Goal: Complete application form: Complete application form

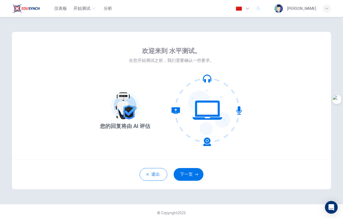
click at [251, 10] on icon "button" at bounding box center [247, 8] width 6 height 6
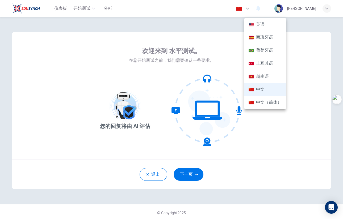
click at [260, 27] on li "英语" at bounding box center [264, 24] width 41 height 13
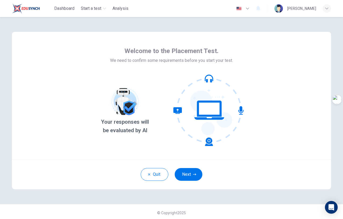
click at [253, 9] on button "button" at bounding box center [242, 8] width 19 height 11
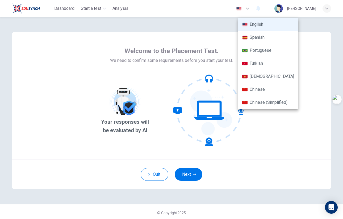
click at [302, 144] on div at bounding box center [171, 109] width 343 height 219
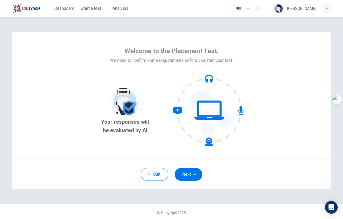
click at [251, 10] on icon "button" at bounding box center [247, 8] width 6 height 6
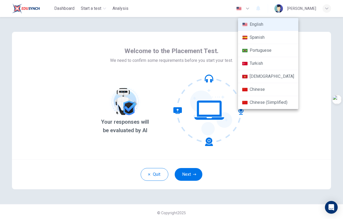
click at [260, 92] on li "Chinese" at bounding box center [268, 89] width 60 height 13
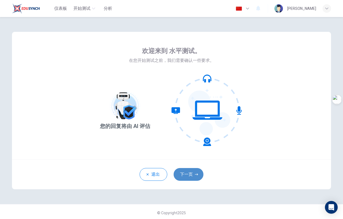
click at [187, 175] on button "下一页" at bounding box center [189, 174] width 30 height 13
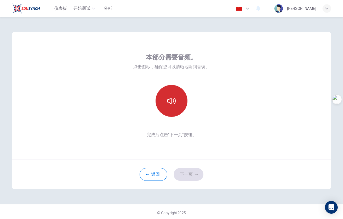
click at [178, 95] on button "button" at bounding box center [171, 101] width 32 height 32
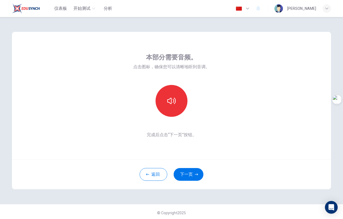
click at [251, 8] on icon "button" at bounding box center [247, 8] width 6 height 6
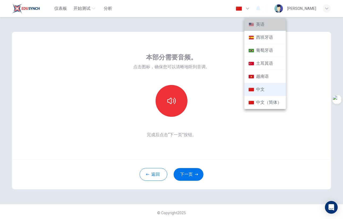
click at [264, 24] on li "英语" at bounding box center [264, 24] width 41 height 13
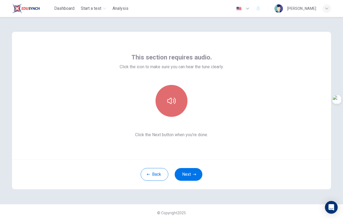
click at [175, 101] on button "button" at bounding box center [171, 101] width 32 height 32
click at [174, 101] on button "button" at bounding box center [171, 101] width 32 height 32
click at [223, 121] on div "This section requires audio. Click the icon to make sure you can hear the tune …" at bounding box center [172, 95] width 104 height 85
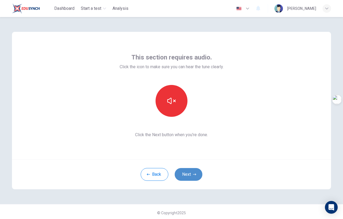
click at [193, 175] on icon "button" at bounding box center [194, 174] width 3 height 3
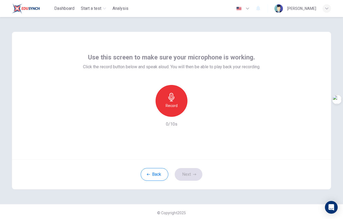
click at [251, 10] on icon "button" at bounding box center [247, 8] width 6 height 6
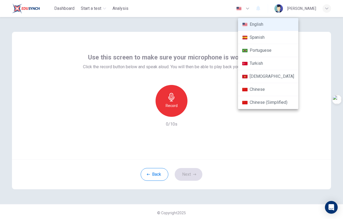
click at [261, 95] on li "Chinese" at bounding box center [268, 89] width 60 height 13
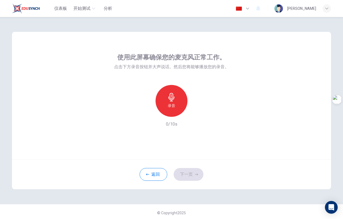
click at [242, 7] on img "button" at bounding box center [238, 9] width 7 height 4
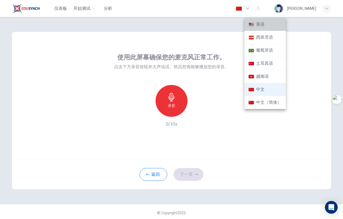
click at [261, 30] on li "英语" at bounding box center [264, 24] width 41 height 13
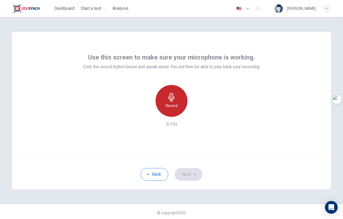
click at [174, 98] on icon "button" at bounding box center [171, 97] width 9 height 9
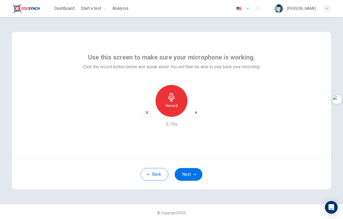
click at [146, 113] on icon "button" at bounding box center [147, 112] width 5 height 5
click at [169, 111] on div "Record" at bounding box center [171, 101] width 32 height 32
click at [192, 177] on button "Next" at bounding box center [189, 174] width 28 height 13
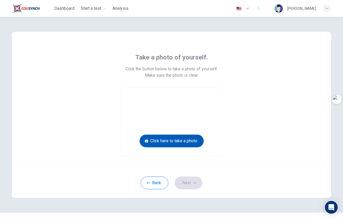
click at [177, 141] on button "Click here to take a photo" at bounding box center [172, 141] width 64 height 13
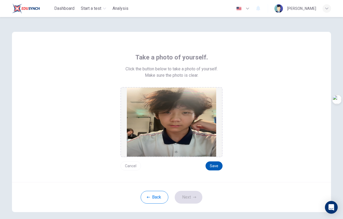
click at [217, 166] on button "Save" at bounding box center [213, 166] width 17 height 9
click at [191, 196] on button "Next" at bounding box center [189, 197] width 28 height 13
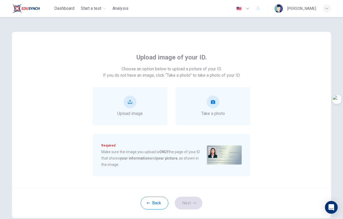
click at [253, 10] on button "button" at bounding box center [242, 8] width 19 height 11
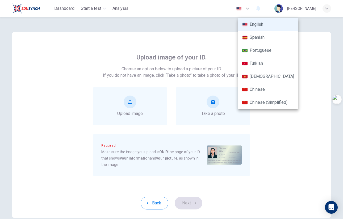
click at [308, 120] on div at bounding box center [171, 109] width 343 height 219
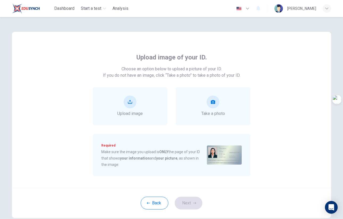
type input "en"
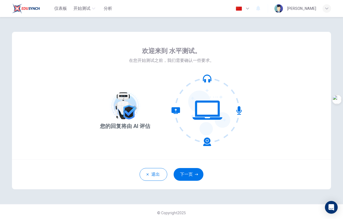
click at [184, 182] on div "退出 下一页" at bounding box center [171, 174] width 319 height 30
click at [186, 175] on button "下一页" at bounding box center [189, 174] width 30 height 13
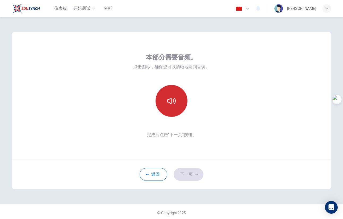
click at [171, 113] on button "button" at bounding box center [171, 101] width 32 height 32
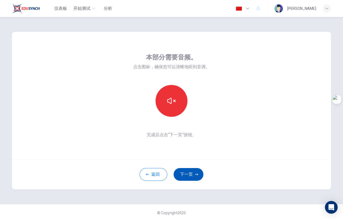
click at [184, 172] on button "下一页" at bounding box center [189, 174] width 30 height 13
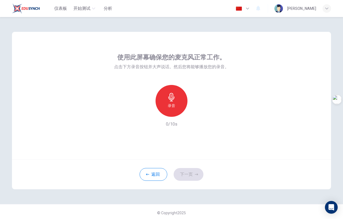
click at [168, 103] on h6 "录音" at bounding box center [171, 106] width 7 height 6
click at [168, 103] on h6 "停止" at bounding box center [171, 106] width 7 height 6
click at [195, 113] on icon "button" at bounding box center [196, 112] width 2 height 3
click at [195, 113] on icon "button" at bounding box center [195, 112] width 5 height 5
click at [195, 176] on button "下一页" at bounding box center [189, 174] width 30 height 13
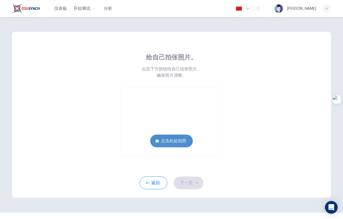
click at [172, 142] on button "点击此处拍照" at bounding box center [171, 141] width 43 height 13
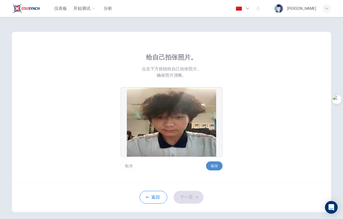
click at [215, 165] on button "保存" at bounding box center [214, 166] width 16 height 9
click at [125, 166] on button "取消" at bounding box center [128, 166] width 16 height 9
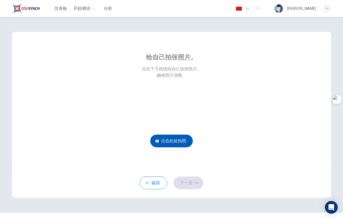
click at [176, 140] on button "点击此处拍照" at bounding box center [171, 141] width 43 height 13
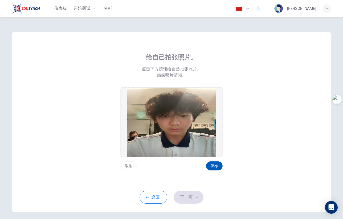
click at [211, 165] on button "保存" at bounding box center [214, 166] width 16 height 9
click at [190, 194] on button "下一页" at bounding box center [189, 197] width 30 height 13
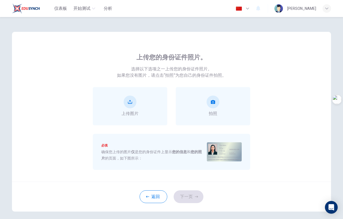
click at [190, 194] on div "返回 下一页" at bounding box center [171, 197] width 319 height 30
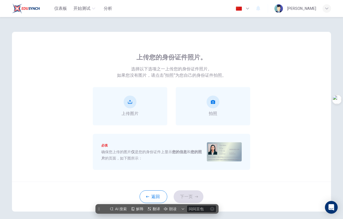
click at [98, 208] on icon at bounding box center [98, 209] width 1 height 3
click at [222, 209] on span at bounding box center [220, 209] width 7 height 7
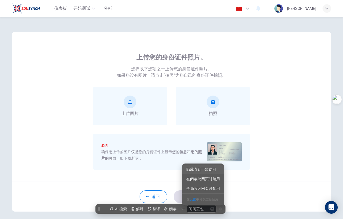
click at [211, 172] on span "隐藏直到下次访问" at bounding box center [201, 169] width 30 height 5
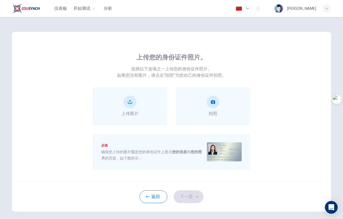
click at [251, 8] on icon "button" at bounding box center [247, 8] width 6 height 6
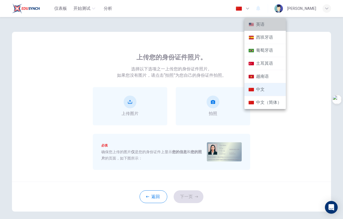
click at [261, 21] on li "英语" at bounding box center [264, 24] width 41 height 13
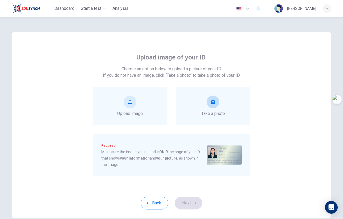
click at [213, 104] on icon "take photo" at bounding box center [213, 102] width 4 height 4
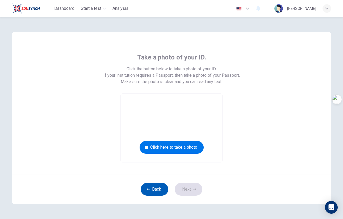
click at [152, 194] on button "Back" at bounding box center [155, 189] width 28 height 13
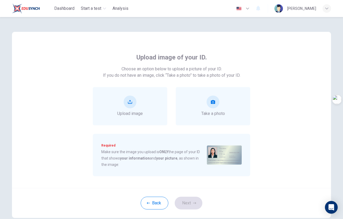
click at [87, 39] on div "Upload image of your ID. Choose an option below to upload a picture of your ID.…" at bounding box center [171, 110] width 319 height 156
click at [243, 49] on div "Upload image of your ID. Choose an option below to upload a picture of your ID.…" at bounding box center [171, 110] width 319 height 156
click at [131, 102] on button "upload" at bounding box center [130, 102] width 13 height 13
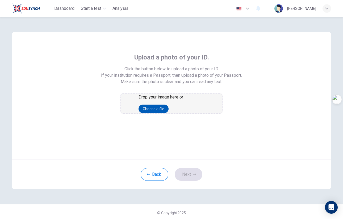
click at [168, 113] on button "Choose a file" at bounding box center [153, 109] width 30 height 9
click at [151, 181] on button "Back" at bounding box center [155, 174] width 28 height 13
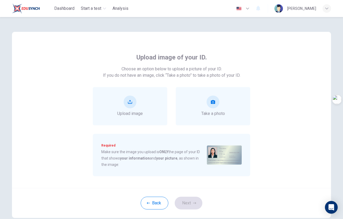
click at [188, 203] on div "Back Next" at bounding box center [171, 203] width 319 height 30
click at [129, 102] on icon "upload" at bounding box center [130, 102] width 4 height 4
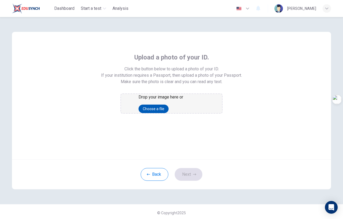
click at [168, 113] on button "Choose a file" at bounding box center [153, 109] width 30 height 9
click at [251, 105] on div "Upload a photo of your ID. Click the button below to upload a photo of your ID.…" at bounding box center [171, 83] width 240 height 61
click at [168, 113] on button "Choose a file" at bounding box center [153, 109] width 30 height 9
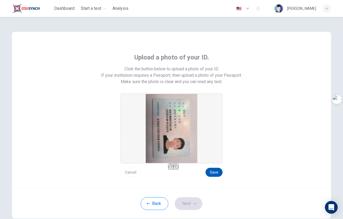
click at [215, 175] on button "Save" at bounding box center [213, 172] width 17 height 9
click at [212, 175] on button "Save" at bounding box center [213, 172] width 17 height 9
click at [190, 204] on button "Next" at bounding box center [189, 203] width 28 height 13
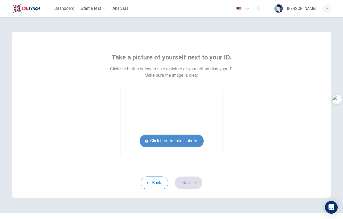
click at [188, 141] on button "Click here to take a photo" at bounding box center [172, 141] width 64 height 13
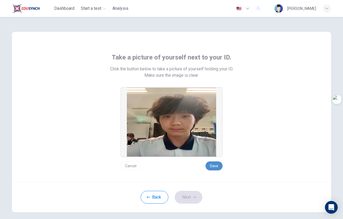
click at [214, 166] on button "Save" at bounding box center [213, 166] width 17 height 9
click at [193, 200] on button "Next" at bounding box center [189, 197] width 28 height 13
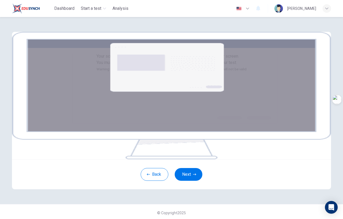
click at [253, 9] on button "button" at bounding box center [242, 8] width 19 height 11
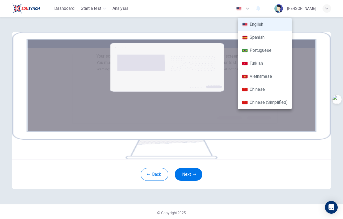
click at [258, 92] on li "Chinese" at bounding box center [265, 89] width 54 height 13
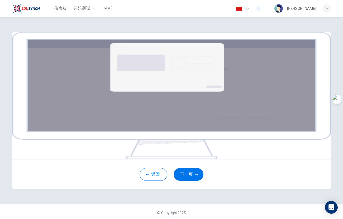
click at [251, 8] on icon "button" at bounding box center [247, 8] width 6 height 6
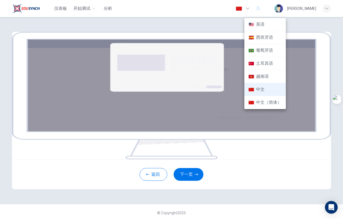
click at [263, 28] on li "英语" at bounding box center [264, 24] width 41 height 13
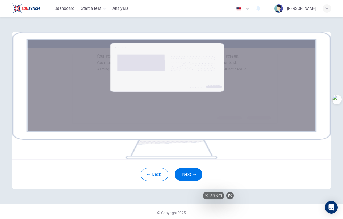
click at [190, 141] on img at bounding box center [171, 96] width 319 height 128
click at [91, 43] on div "Your screen will also be recorded. Click the Next button to select your screen.…" at bounding box center [171, 96] width 319 height 128
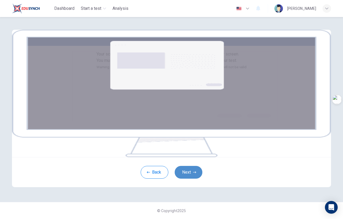
click at [180, 177] on button "Next" at bounding box center [189, 172] width 28 height 13
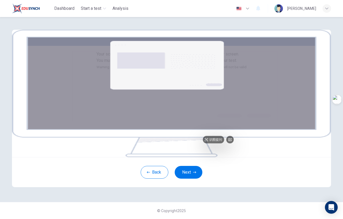
scroll to position [0, 0]
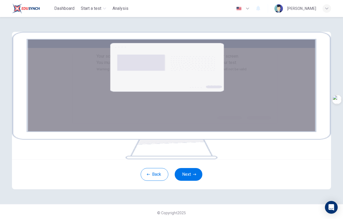
click at [251, 7] on icon "button" at bounding box center [247, 8] width 6 height 6
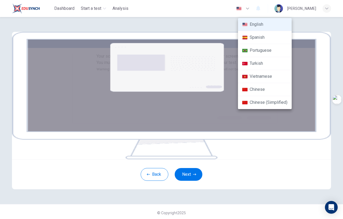
click at [269, 88] on li "Chinese" at bounding box center [265, 89] width 54 height 13
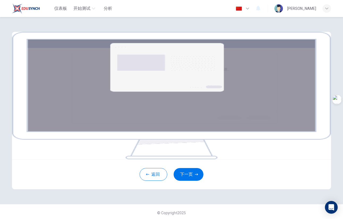
click at [242, 10] on img "button" at bounding box center [238, 9] width 7 height 4
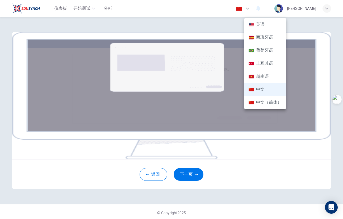
click at [265, 27] on li "英语" at bounding box center [264, 24] width 41 height 13
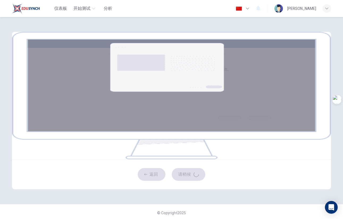
type input "en"
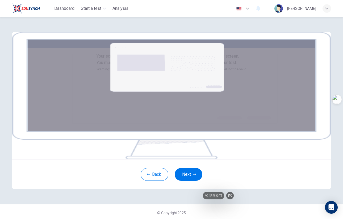
scroll to position [57, 0]
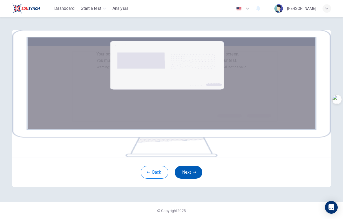
click at [188, 176] on button "Next" at bounding box center [189, 172] width 28 height 13
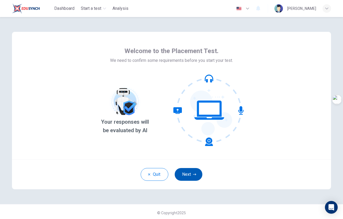
click at [192, 179] on button "Next" at bounding box center [189, 174] width 28 height 13
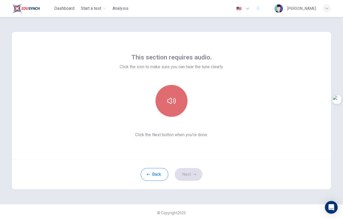
click at [175, 110] on button "button" at bounding box center [171, 101] width 32 height 32
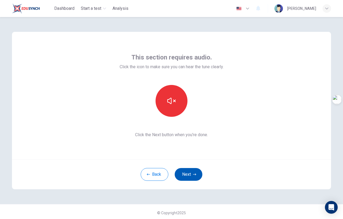
click at [188, 174] on button "Next" at bounding box center [189, 174] width 28 height 13
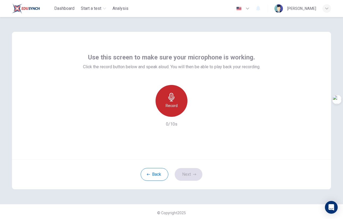
click at [166, 104] on h6 "Record" at bounding box center [172, 106] width 12 height 6
click at [166, 104] on div "Stop" at bounding box center [171, 101] width 32 height 32
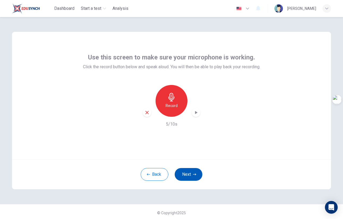
click at [188, 175] on button "Next" at bounding box center [189, 174] width 28 height 13
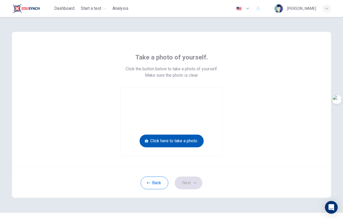
click at [176, 144] on button "Click here to take a photo" at bounding box center [172, 141] width 64 height 13
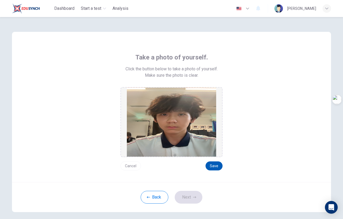
click at [216, 169] on button "Save" at bounding box center [213, 166] width 17 height 9
click at [182, 200] on button "Next" at bounding box center [189, 197] width 28 height 13
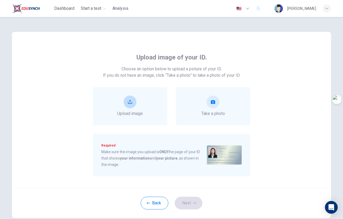
click at [126, 107] on button "upload" at bounding box center [130, 102] width 13 height 13
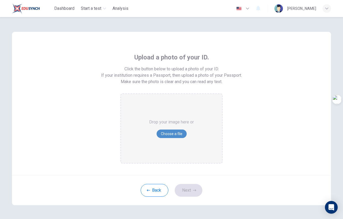
click at [164, 131] on button "Choose a file" at bounding box center [172, 134] width 30 height 9
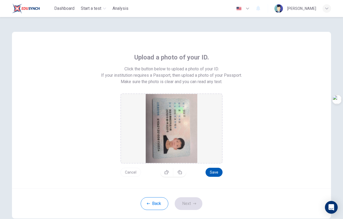
click at [212, 175] on button "Save" at bounding box center [213, 172] width 17 height 9
click at [175, 172] on button "button" at bounding box center [179, 172] width 13 height 9
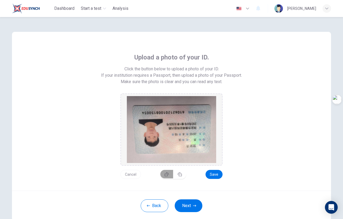
click at [168, 172] on button "button" at bounding box center [166, 174] width 13 height 9
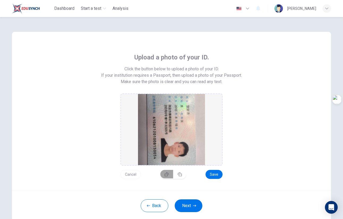
click at [168, 172] on button "button" at bounding box center [166, 174] width 13 height 9
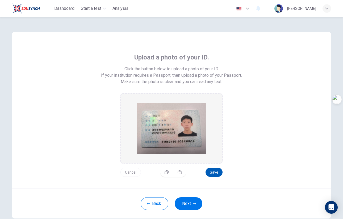
click at [216, 173] on button "Save" at bounding box center [213, 172] width 17 height 9
click at [191, 202] on button "Next" at bounding box center [189, 203] width 28 height 13
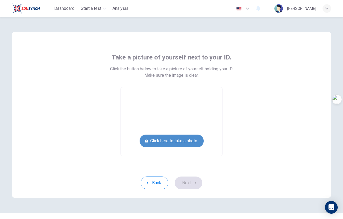
click at [179, 140] on button "Click here to take a photo" at bounding box center [172, 141] width 64 height 13
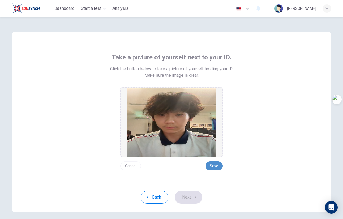
click at [210, 165] on button "Save" at bounding box center [213, 166] width 17 height 9
click at [189, 200] on button "Next" at bounding box center [189, 197] width 28 height 13
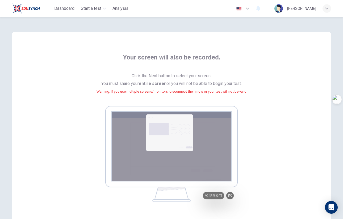
scroll to position [57, 0]
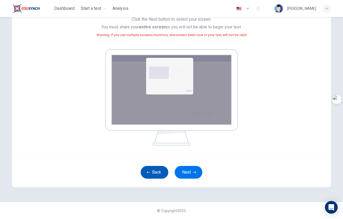
click at [151, 174] on button "Back" at bounding box center [155, 172] width 28 height 13
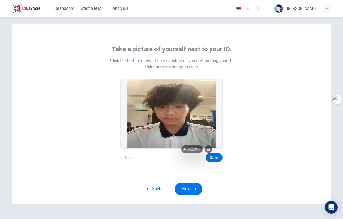
scroll to position [0, 0]
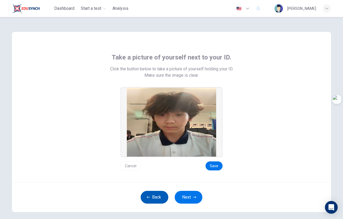
click at [152, 195] on button "Back" at bounding box center [155, 197] width 28 height 13
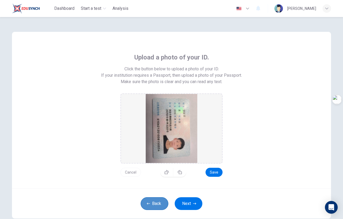
click at [149, 204] on button "Back" at bounding box center [155, 203] width 28 height 13
